Goal: Task Accomplishment & Management: Manage account settings

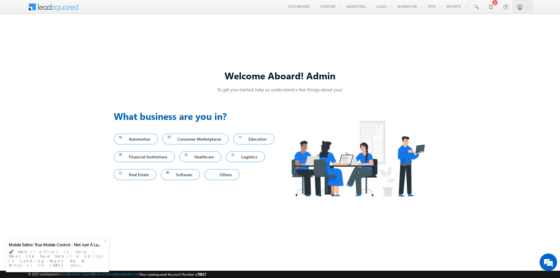
drag, startPoint x: 119, startPoint y: 194, endPoint x: 182, endPoint y: 204, distance: 63.8
click at [210, 174] on div at bounding box center [212, 173] width 4 height 4
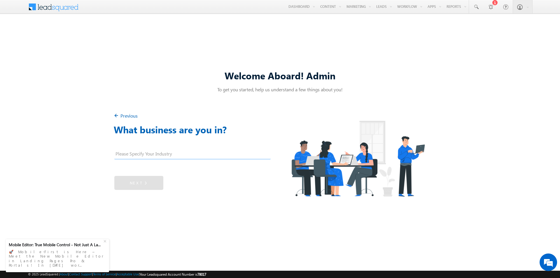
click at [144, 152] on input "text" at bounding box center [192, 155] width 156 height 9
type input "Customer Support and sales"
drag, startPoint x: 133, startPoint y: 178, endPoint x: 135, endPoint y: 180, distance: 3.5
click at [133, 178] on link "Next" at bounding box center [138, 183] width 49 height 14
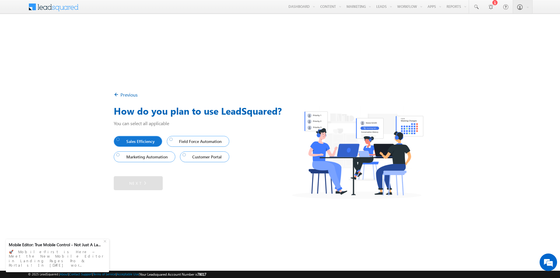
click at [137, 137] on span "Sales Efficiency" at bounding box center [136, 141] width 41 height 8
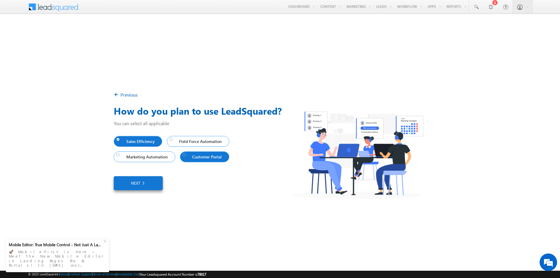
click at [193, 159] on span "Customer Portal" at bounding box center [204, 157] width 42 height 8
click at [150, 184] on link "Next" at bounding box center [138, 183] width 49 height 14
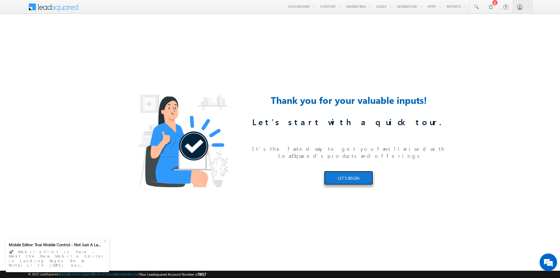
click at [345, 177] on link "LET’S BEGIN" at bounding box center [348, 178] width 49 height 14
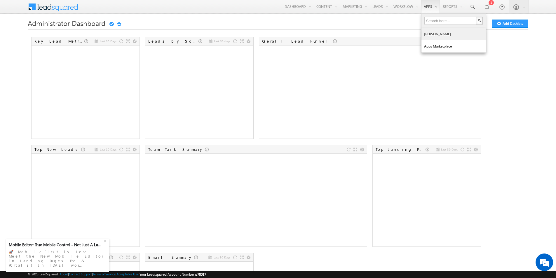
click at [429, 34] on link "[PERSON_NAME]" at bounding box center [454, 34] width 64 height 12
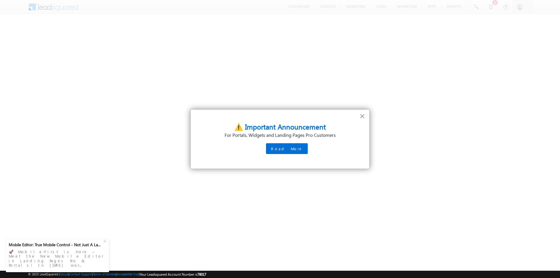
click at [362, 116] on button "×" at bounding box center [363, 116] width 6 height 9
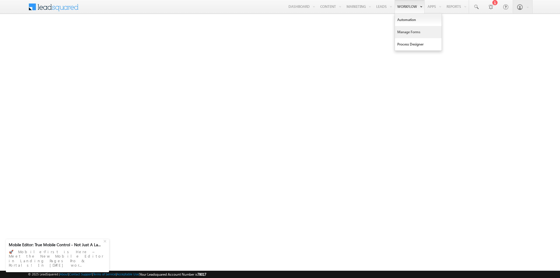
click at [408, 28] on link "Manage Forms" at bounding box center [418, 32] width 47 height 12
click at [408, 42] on link "Process Designer" at bounding box center [418, 44] width 47 height 12
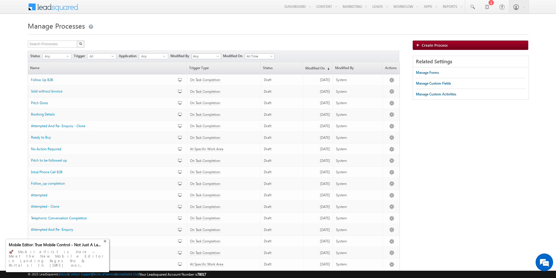
click at [105, 244] on div "+" at bounding box center [105, 240] width 7 height 7
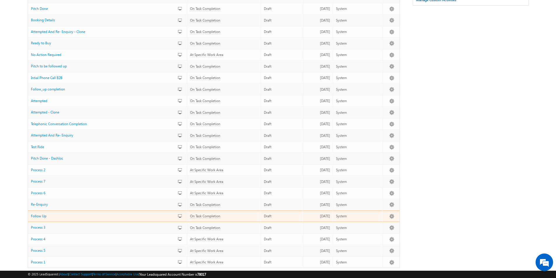
scroll to position [15, 0]
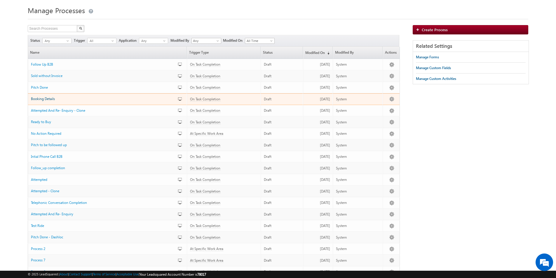
click at [50, 101] on span "Booking Details" at bounding box center [43, 99] width 24 height 4
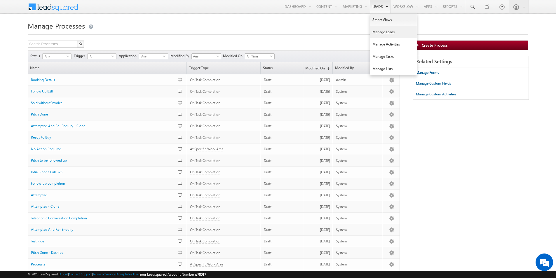
click at [380, 32] on link "Manage Leads" at bounding box center [393, 32] width 47 height 12
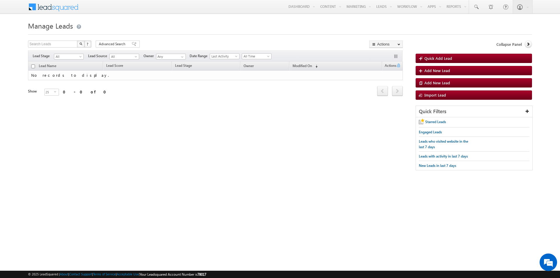
click at [438, 65] on div "Quick Add Lead Add New Lead Add New Lead Import Lead" at bounding box center [474, 77] width 116 height 46
click at [437, 59] on span "Quick Add Lead" at bounding box center [439, 58] width 28 height 5
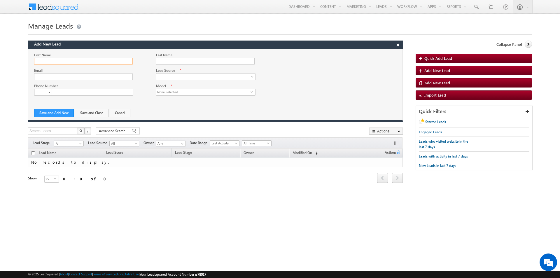
click at [62, 64] on input "First Name" at bounding box center [83, 61] width 99 height 7
click at [177, 61] on input "Last Name" at bounding box center [205, 61] width 99 height 7
click at [63, 77] on input "Email" at bounding box center [83, 76] width 99 height 7
click at [179, 75] on span at bounding box center [204, 76] width 96 height 5
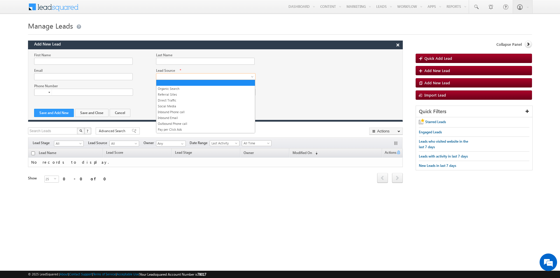
click at [370, 82] on div at bounding box center [215, 75] width 375 height 15
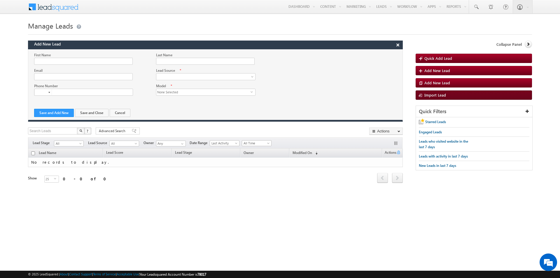
click at [441, 95] on span "Import Lead" at bounding box center [436, 95] width 22 height 5
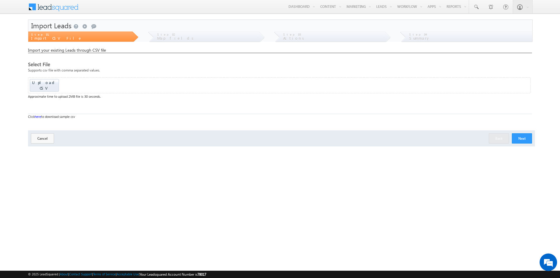
click at [39, 115] on link "here" at bounding box center [38, 117] width 6 height 4
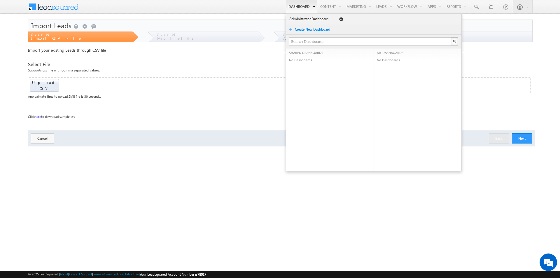
click at [299, 31] on link "Create New Dashboard" at bounding box center [315, 30] width 41 height 6
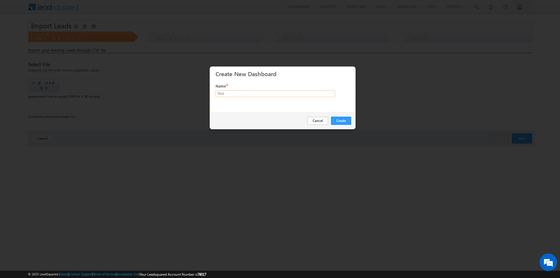
type input "Test"
click at [339, 126] on div "Create Cancel" at bounding box center [283, 120] width 146 height 17
click at [340, 122] on button "Create" at bounding box center [341, 121] width 20 height 8
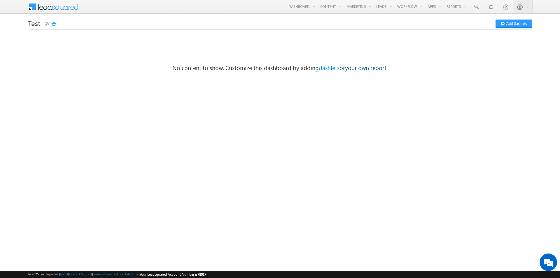
click at [368, 71] on link "your own report" at bounding box center [365, 67] width 41 height 8
click at [0, 0] on div at bounding box center [0, 0] width 0 height 0
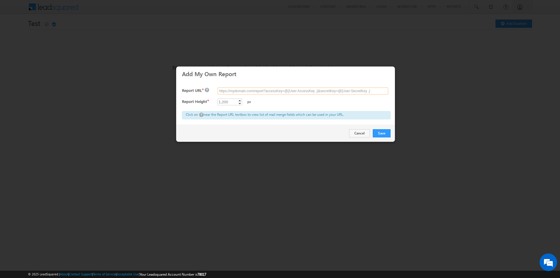
click at [237, 93] on input "text" at bounding box center [303, 91] width 171 height 7
click at [224, 103] on div "1,200" at bounding box center [224, 102] width 12 height 7
click at [347, 131] on div "Save Cancel" at bounding box center [285, 133] width 219 height 17
click at [356, 133] on button "Cancel" at bounding box center [359, 133] width 21 height 8
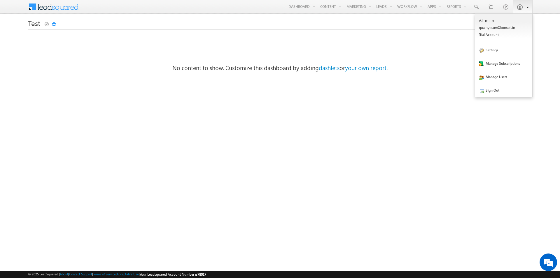
click at [520, 7] on span at bounding box center [520, 7] width 6 height 6
click at [494, 77] on link "Manage Users" at bounding box center [504, 76] width 57 height 13
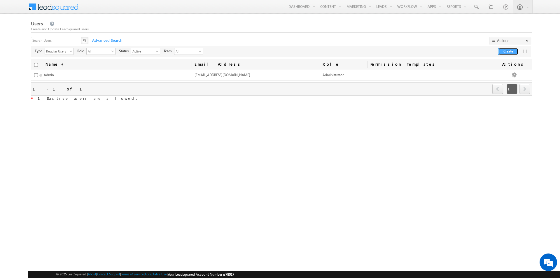
click at [511, 50] on button "Create" at bounding box center [509, 51] width 20 height 7
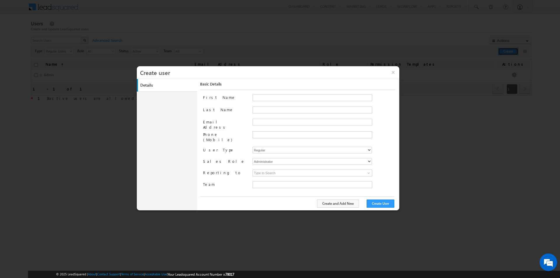
type input "7ead3908-5f5f-11ed-8792-02abb63487ca"
click at [276, 97] on input "First Name" at bounding box center [313, 97] width 120 height 7
click at [275, 107] on input "Last Name" at bounding box center [313, 110] width 120 height 7
click at [276, 119] on input "Email Address" at bounding box center [313, 122] width 120 height 7
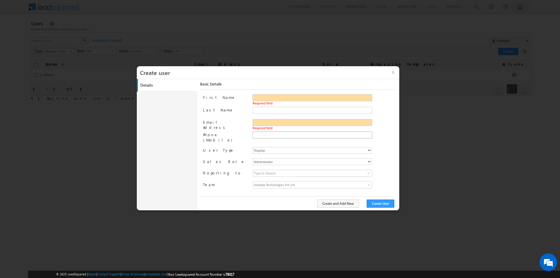
click at [272, 133] on li at bounding box center [312, 135] width 118 height 5
click at [229, 124] on label "Email Address" at bounding box center [225, 124] width 44 height 11
click at [253, 124] on input "Email Address" at bounding box center [313, 122] width 120 height 7
click at [276, 123] on input "Email Address" at bounding box center [313, 122] width 120 height 7
click at [264, 135] on input "text" at bounding box center [312, 135] width 117 height 5
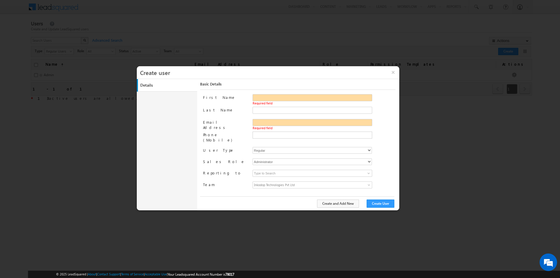
click at [230, 134] on label "Phone (Mobile)" at bounding box center [225, 137] width 44 height 11
click at [0, 0] on input "Phone (Mobile)" at bounding box center [0, 0] width 0 height 0
click at [289, 147] on select "Regular" at bounding box center [312, 150] width 119 height 7
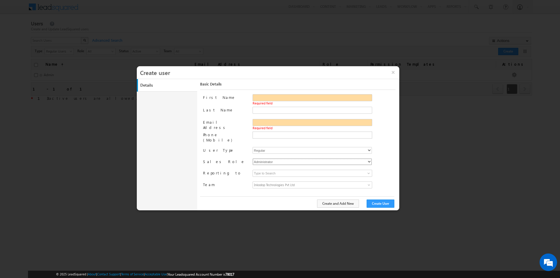
click at [272, 159] on select "Administrator Marketing User Sales Manager Sales User" at bounding box center [312, 162] width 119 height 7
drag, startPoint x: 237, startPoint y: 173, endPoint x: 256, endPoint y: 175, distance: 19.2
click at [237, 173] on div "Reporting to" at bounding box center [225, 174] width 44 height 8
click at [278, 170] on input at bounding box center [313, 173] width 120 height 7
click at [288, 182] on span "Inkodop Technologies Pvt Ltd" at bounding box center [297, 185] width 89 height 6
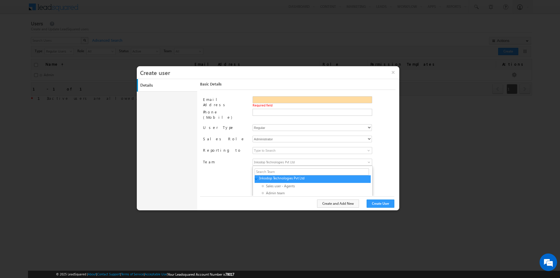
scroll to position [47, 0]
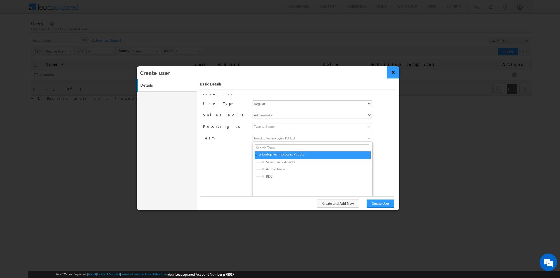
click at [391, 78] on button "×" at bounding box center [393, 72] width 13 height 12
